Goal: Task Accomplishment & Management: Manage account settings

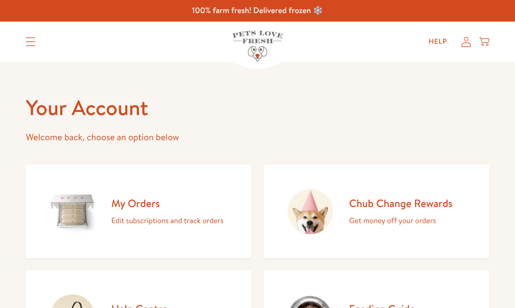
click at [157, 225] on p "Edit subscriptions and track orders" at bounding box center [167, 220] width 112 height 13
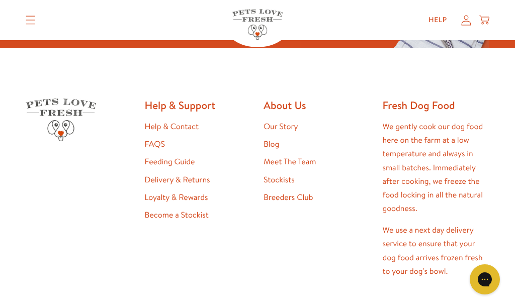
scroll to position [135, 0]
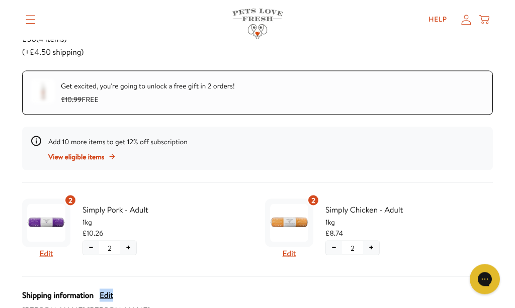
scroll to position [177, 0]
click at [320, 160] on div "Add 10 more items to get 12% off subscription View eligible items" at bounding box center [257, 148] width 471 height 43
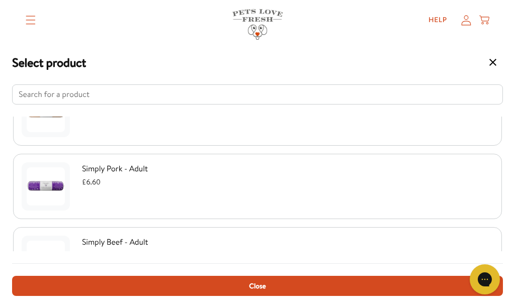
scroll to position [182, 0]
click at [257, 292] on span "Close" at bounding box center [257, 285] width 17 height 11
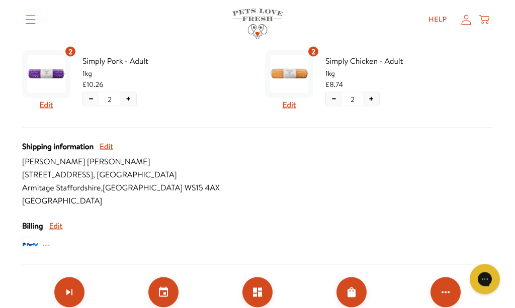
scroll to position [326, 0]
click at [167, 296] on icon "Set your next order date" at bounding box center [163, 292] width 9 height 10
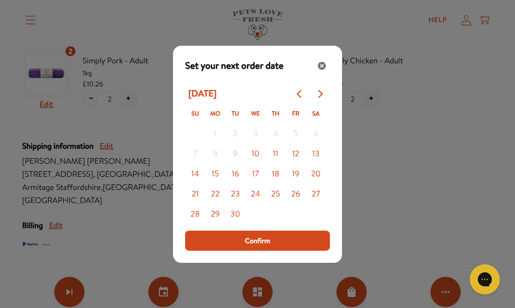
click at [323, 70] on icon "Close" at bounding box center [322, 66] width 8 height 8
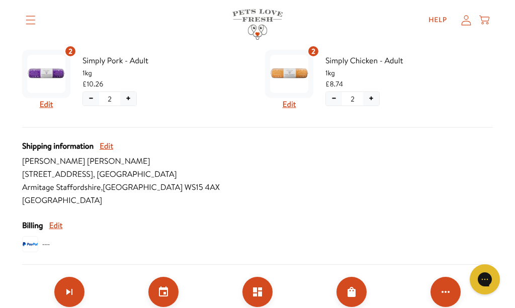
click at [165, 295] on icon "Set your next order date" at bounding box center [163, 292] width 12 height 12
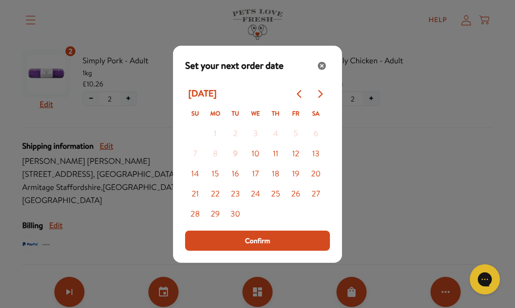
click at [324, 104] on button "Go to next month" at bounding box center [320, 94] width 20 height 20
click at [299, 98] on icon "Go to previous month" at bounding box center [300, 94] width 8 height 8
click at [320, 98] on icon "Go to next month" at bounding box center [320, 94] width 8 height 8
click at [324, 104] on button "Go to next month" at bounding box center [320, 94] width 20 height 20
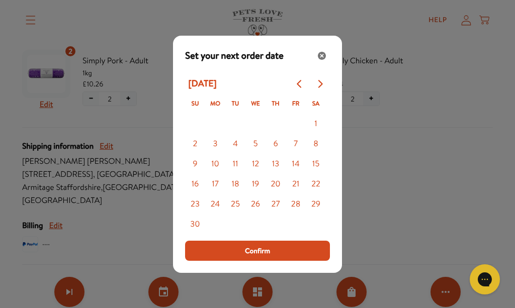
click at [216, 174] on button "10" at bounding box center [215, 164] width 20 height 20
click at [261, 256] on span "Confirm" at bounding box center [257, 250] width 25 height 11
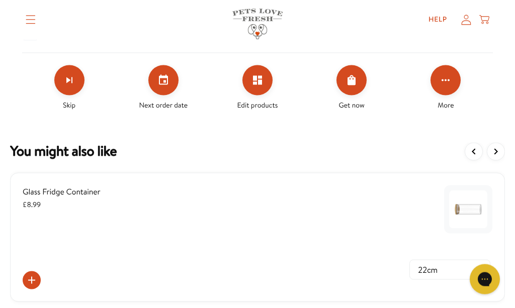
scroll to position [538, 0]
click at [164, 80] on icon "Set your next order date" at bounding box center [163, 79] width 9 height 10
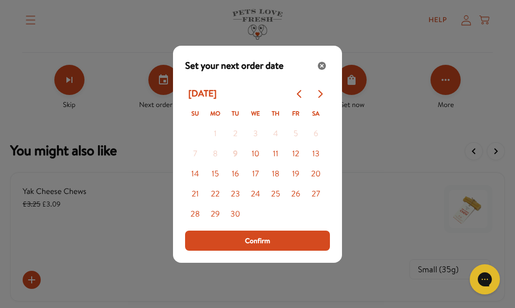
click at [324, 101] on button "Go to next month" at bounding box center [320, 94] width 20 height 20
click at [329, 106] on div "October 2025 Su Mo Tu We Th Fr Sa 1 2 3 4 5 6 7 8 9 10 11 12 13 14 15 16 17 18 …" at bounding box center [257, 154] width 145 height 141
click at [323, 67] on icon "Close" at bounding box center [322, 66] width 8 height 8
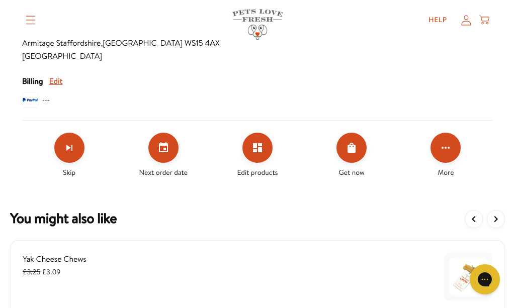
scroll to position [467, 0]
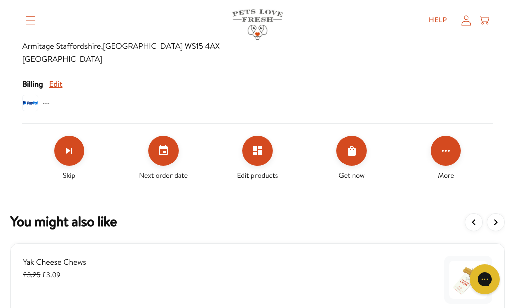
click at [443, 152] on icon "Click for more options" at bounding box center [445, 151] width 12 height 12
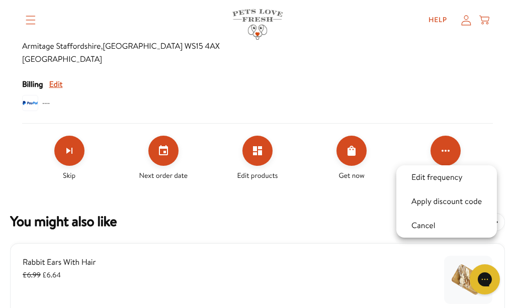
click at [445, 181] on button "Edit frequency" at bounding box center [436, 177] width 57 height 12
select testing "Delivery every 7 weeks"
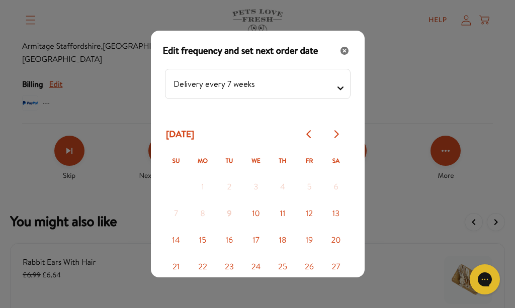
click at [338, 130] on icon "Go to next month" at bounding box center [336, 134] width 8 height 8
click at [343, 126] on button "Go to next month" at bounding box center [336, 134] width 27 height 27
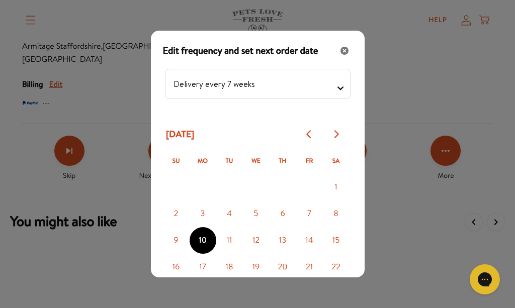
click at [412, 213] on div "Modal" at bounding box center [257, 154] width 515 height 308
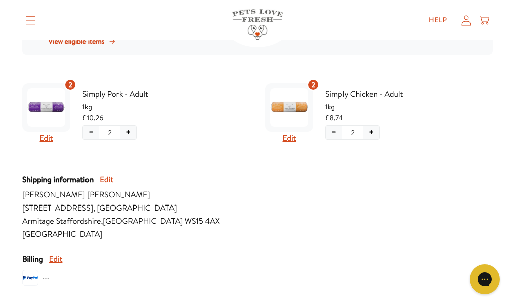
scroll to position [292, 0]
click at [443, 14] on link "Help" at bounding box center [437, 20] width 35 height 20
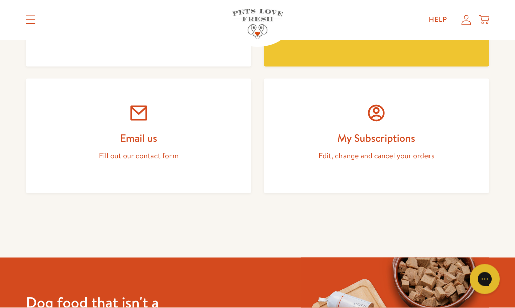
scroll to position [540, 0]
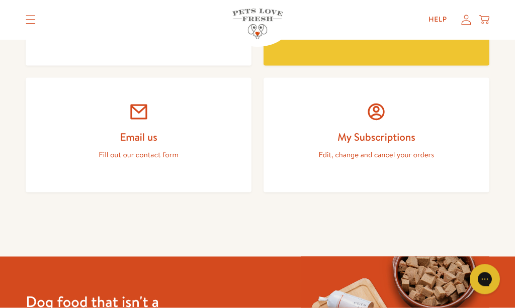
click at [379, 115] on icon at bounding box center [376, 112] width 20 height 20
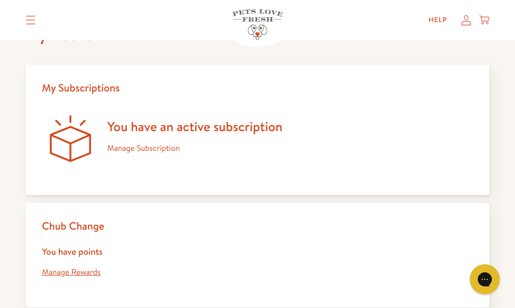
scroll to position [56, 0]
click at [158, 146] on link "Manage Subscription" at bounding box center [143, 148] width 72 height 11
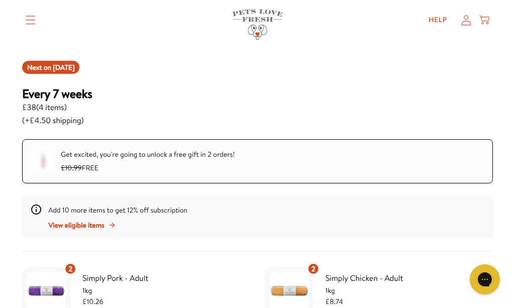
scroll to position [106, 0]
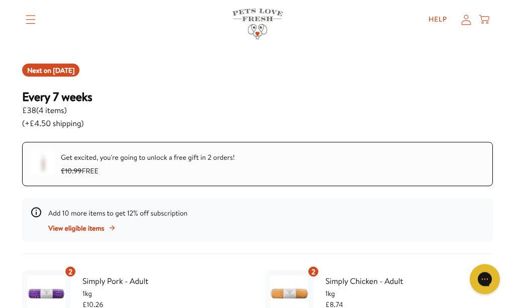
click at [75, 98] on h3 "Every 7 weeks" at bounding box center [57, 96] width 70 height 15
click at [80, 97] on h3 "Every 7 weeks" at bounding box center [57, 96] width 70 height 15
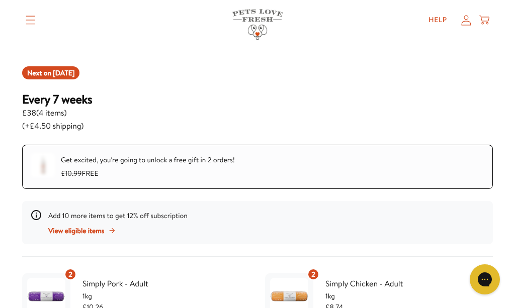
scroll to position [98, 0]
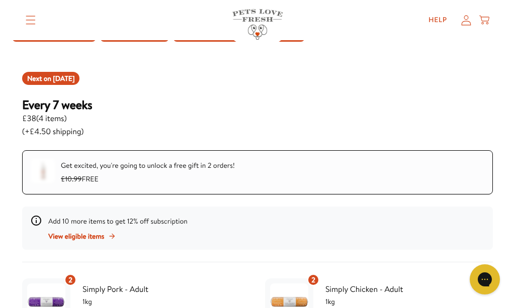
click at [63, 78] on span "[DATE]" at bounding box center [64, 78] width 22 height 10
